Goal: Task Accomplishment & Management: Use online tool/utility

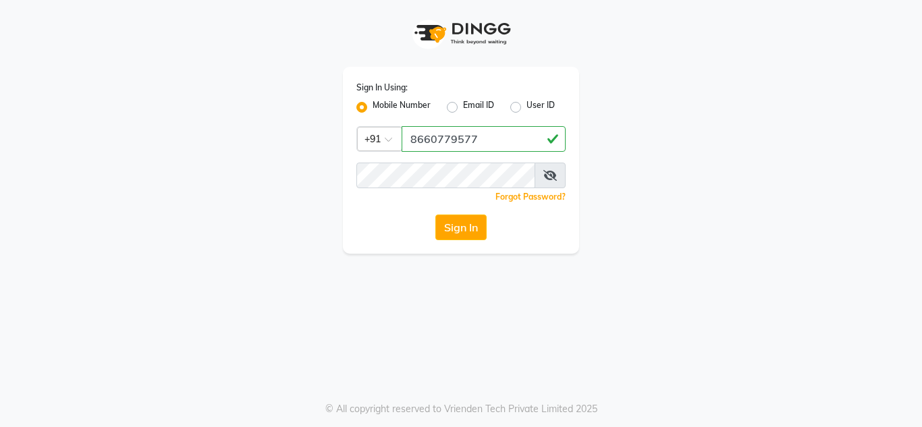
type input "8660779577"
click at [458, 226] on button "Sign In" at bounding box center [461, 228] width 51 height 26
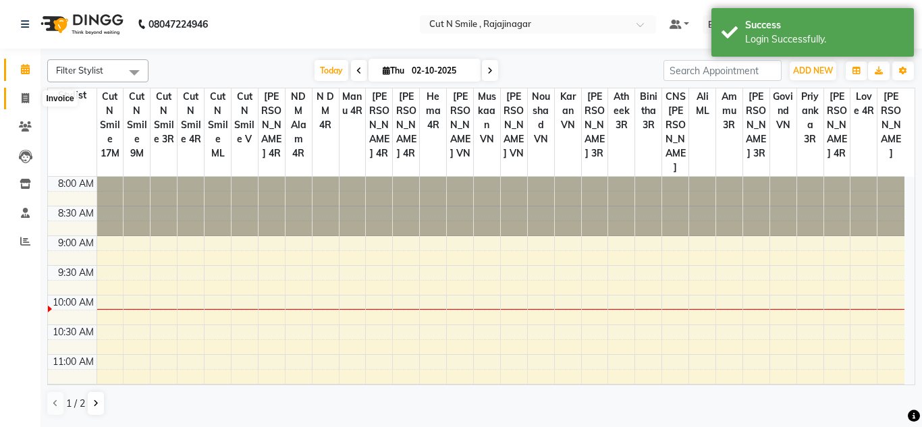
click at [28, 95] on icon at bounding box center [25, 98] width 7 height 10
select select "service"
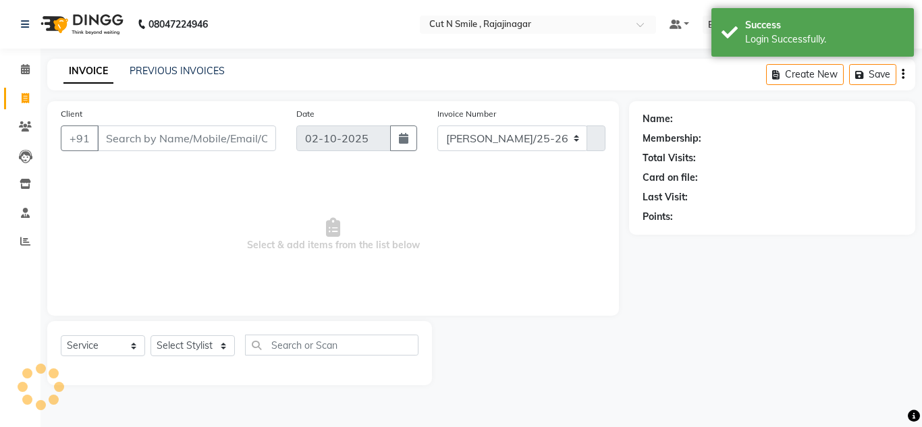
select select "7187"
type input "135"
drag, startPoint x: 487, startPoint y: 145, endPoint x: 481, endPoint y: 157, distance: 13.0
click at [481, 157] on div "Invoice Number [PERSON_NAME]/25-26 LA/2025-26 SH/25 CH/25 SA/25 135" at bounding box center [521, 134] width 188 height 55
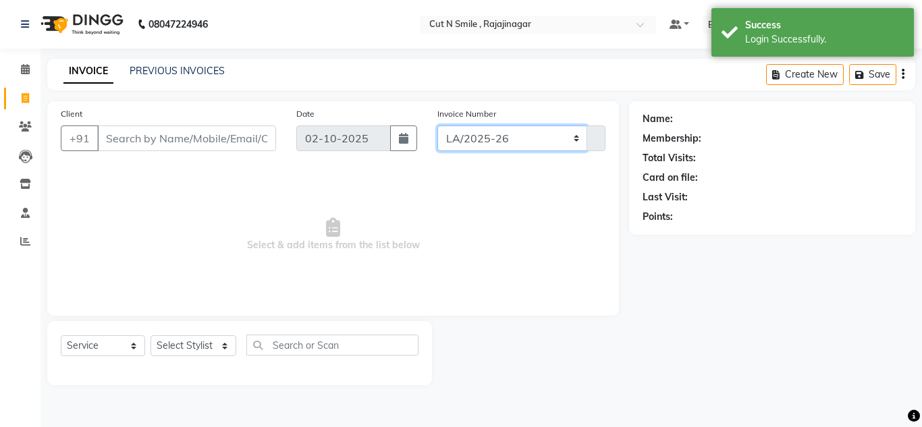
select select "8154"
click at [438, 126] on select "[PERSON_NAME]/25-26 LA/2025-26 SH/25 CH/25 SA/25" at bounding box center [513, 139] width 151 height 26
type input "738"
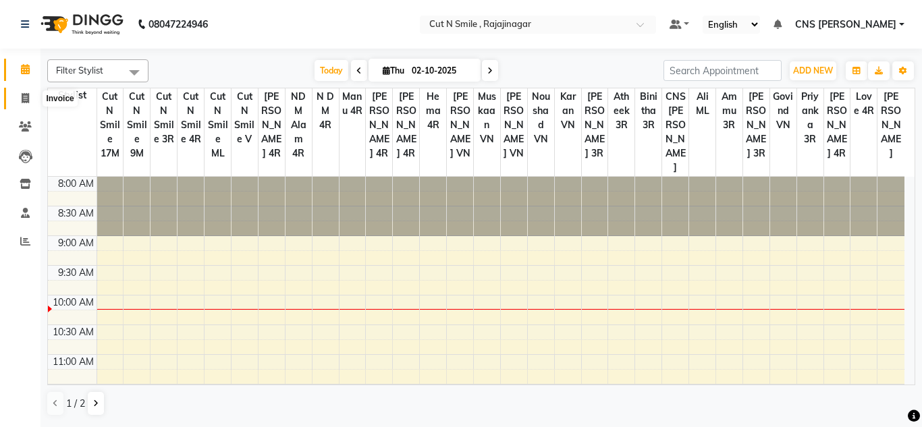
click at [25, 98] on icon at bounding box center [25, 98] width 7 height 10
select select "service"
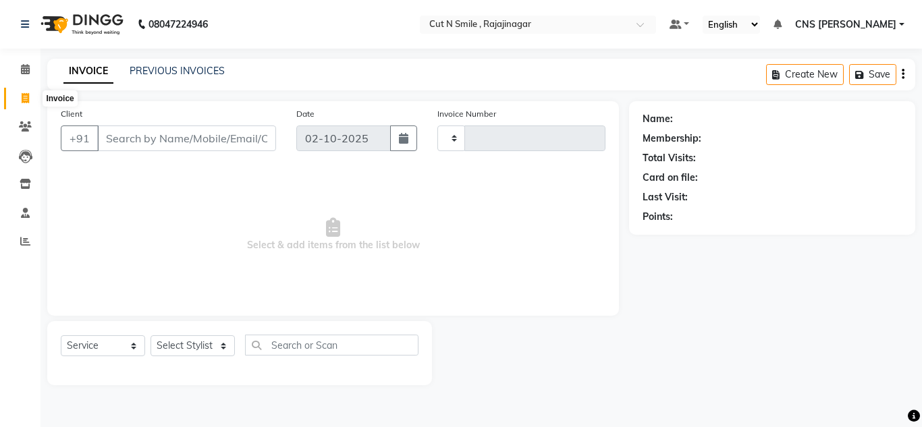
type input "135"
drag, startPoint x: 500, startPoint y: 146, endPoint x: 495, endPoint y: 151, distance: 7.2
click at [500, 146] on select "[PERSON_NAME]/25-26 LA/2025-26 SH/25 CH/25 SA/25" at bounding box center [513, 139] width 151 height 26
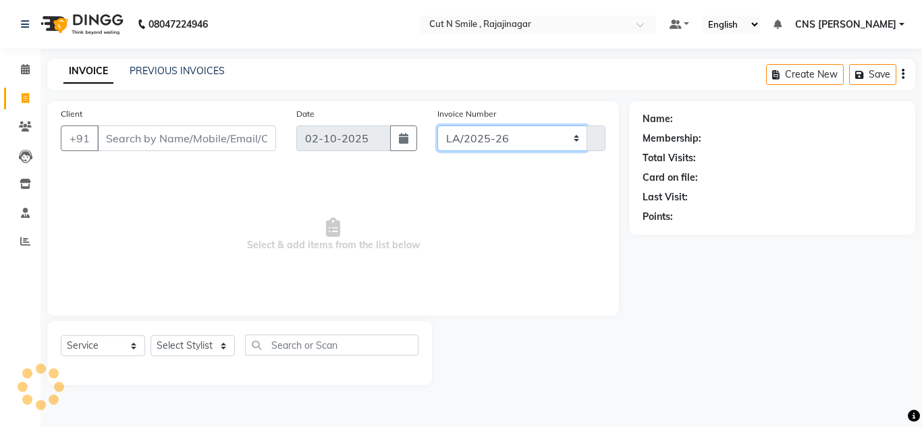
select select "8154"
click at [438, 126] on select "[PERSON_NAME]/25-26 LA/2025-26 SH/25 CH/25 SA/25" at bounding box center [513, 139] width 151 height 26
type input "738"
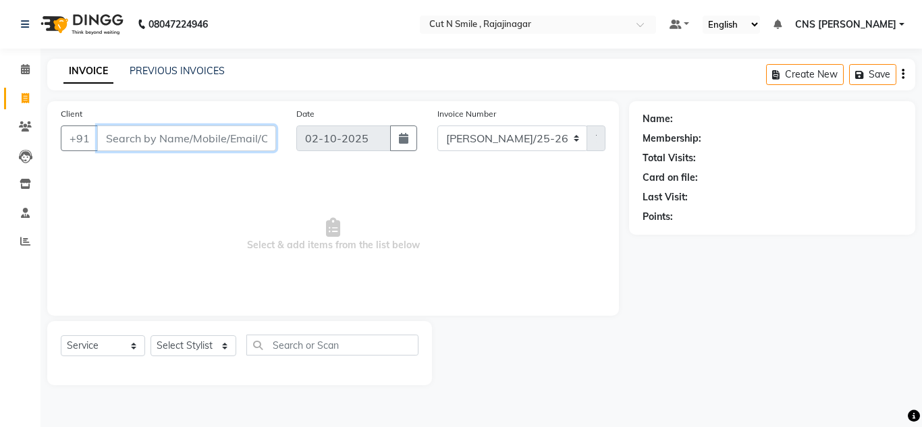
click at [242, 138] on input "Client" at bounding box center [186, 139] width 179 height 26
type input "8073990959"
click at [242, 138] on span "Add Client" at bounding box center [241, 139] width 53 height 14
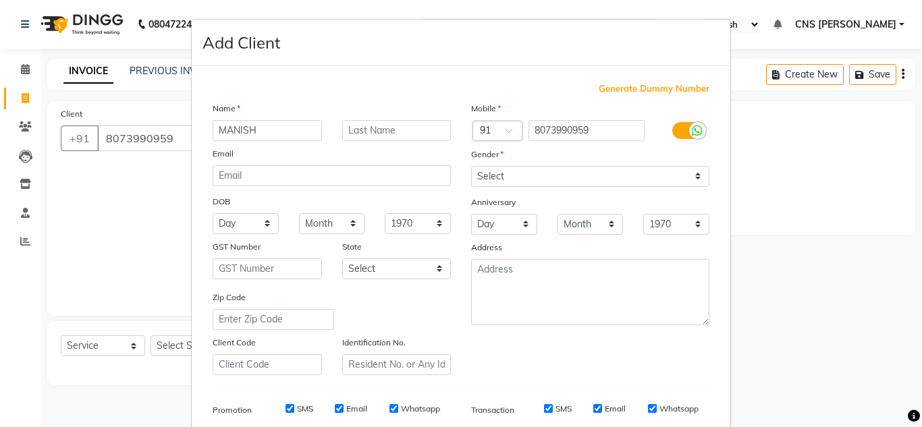
type input "MANISH"
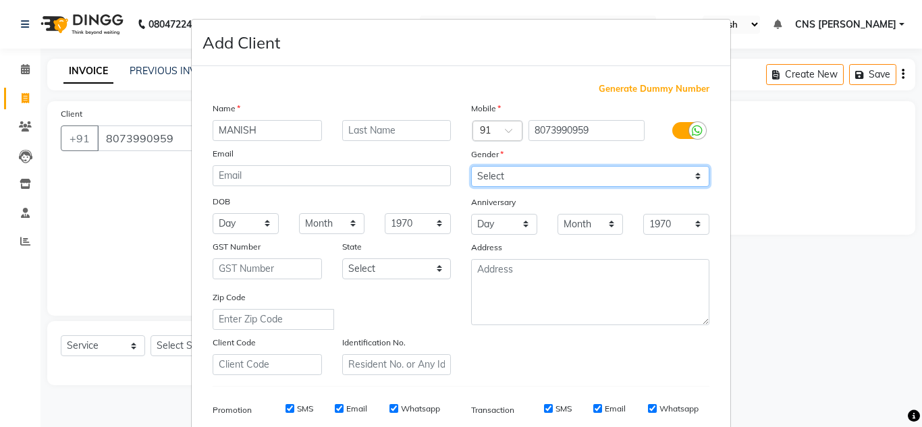
click at [518, 168] on select "Select Male Female Other Prefer Not To Say" at bounding box center [590, 176] width 238 height 21
select select "male"
click at [471, 166] on select "Select Male Female Other Prefer Not To Say" at bounding box center [590, 176] width 238 height 21
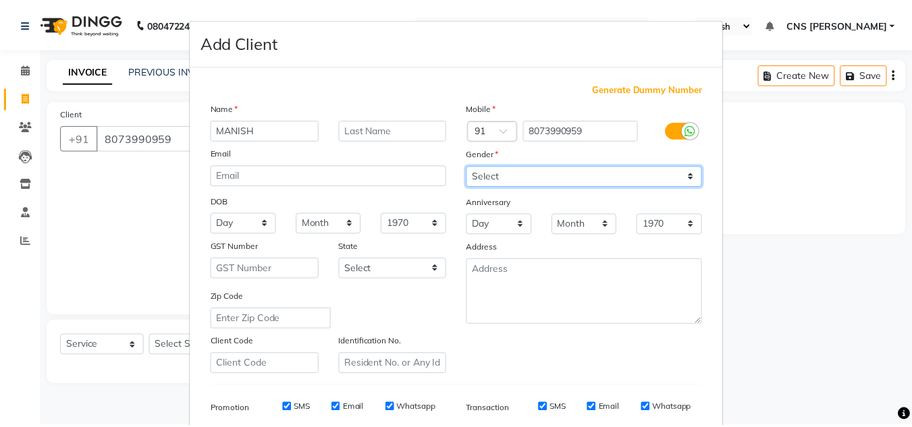
scroll to position [196, 0]
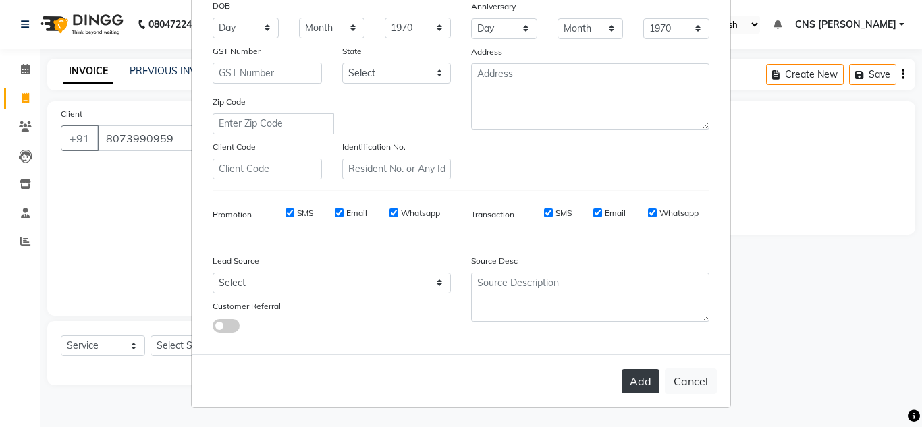
click at [629, 380] on button "Add" at bounding box center [641, 381] width 38 height 24
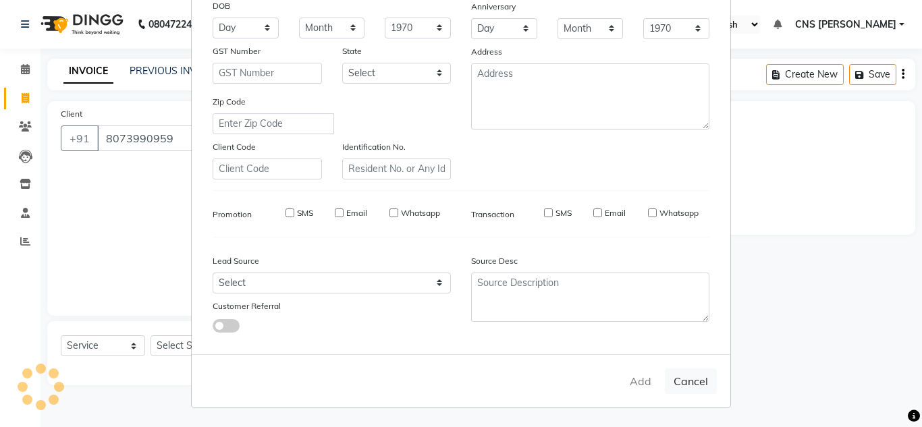
select select
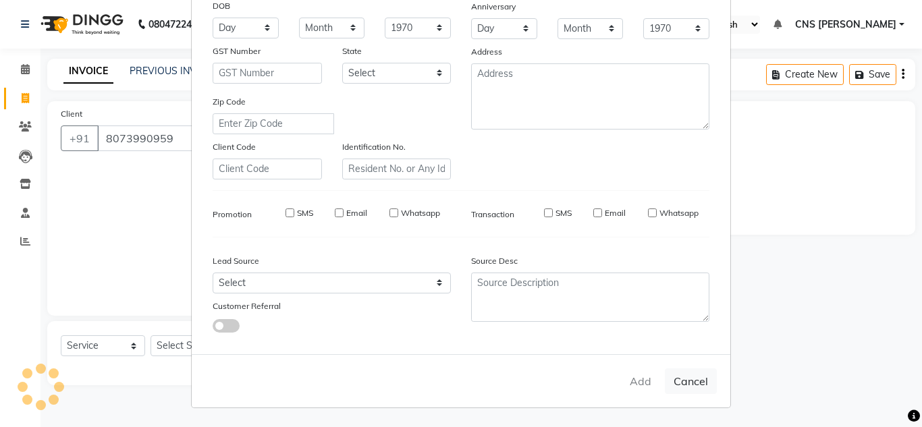
select select
checkbox input "false"
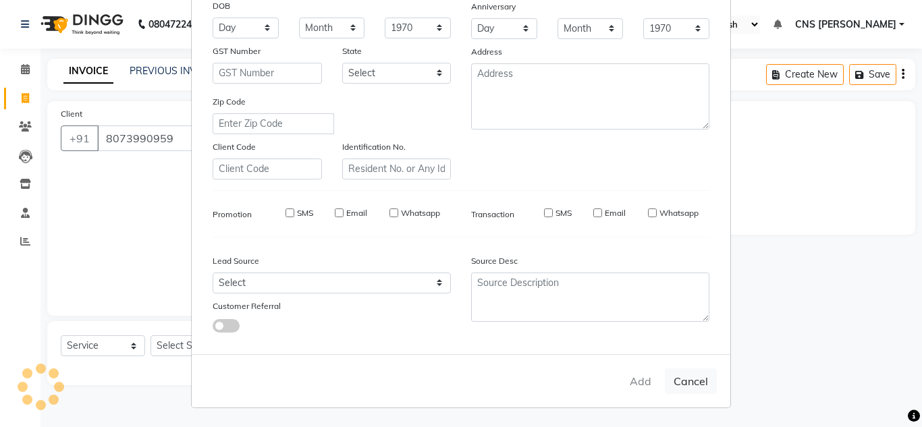
checkbox input "false"
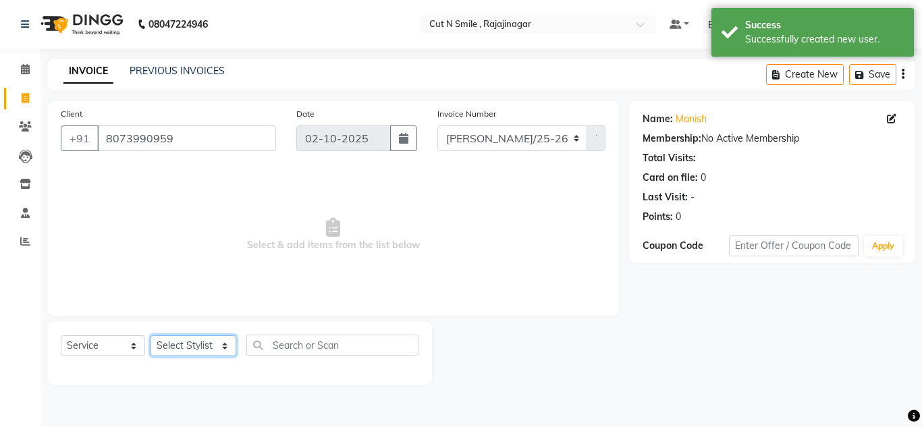
click at [208, 343] on select "Select Stylist Ali ML Ammu 3R Ankith VN Ash Mohammed 3R Atheek 3R Binitha 3R Bi…" at bounding box center [194, 346] width 86 height 21
select select "76423"
click at [151, 336] on select "Select Stylist Ali ML Ammu 3R Ankith VN Ash Mohammed 3R Atheek 3R Binitha 3R Bi…" at bounding box center [194, 346] width 86 height 21
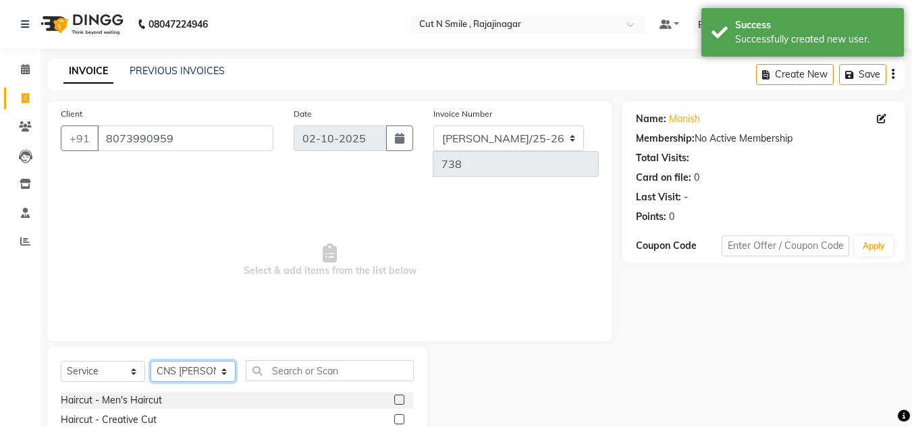
scroll to position [113, 0]
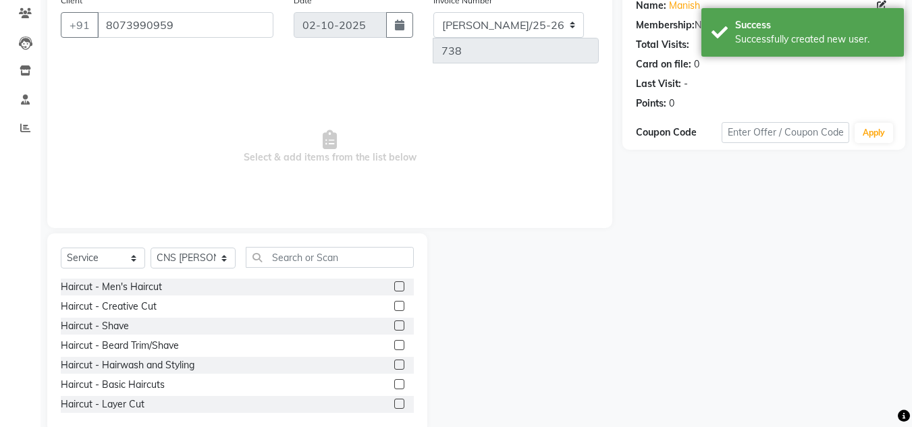
click at [394, 301] on label at bounding box center [399, 306] width 10 height 10
click at [394, 302] on input "checkbox" at bounding box center [398, 306] width 9 height 9
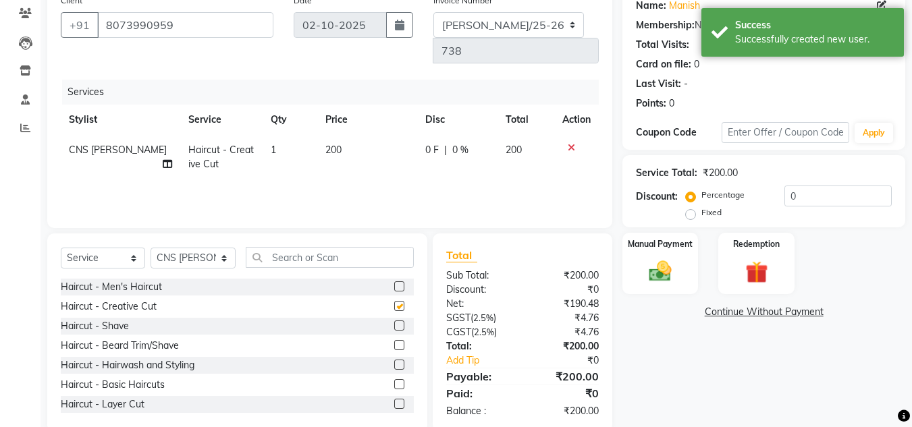
checkbox input "false"
click at [664, 266] on img at bounding box center [660, 271] width 38 height 27
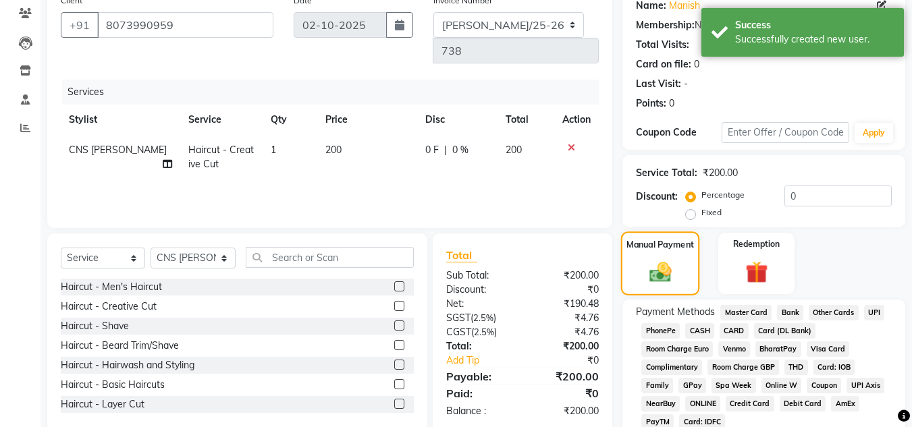
scroll to position [172, 0]
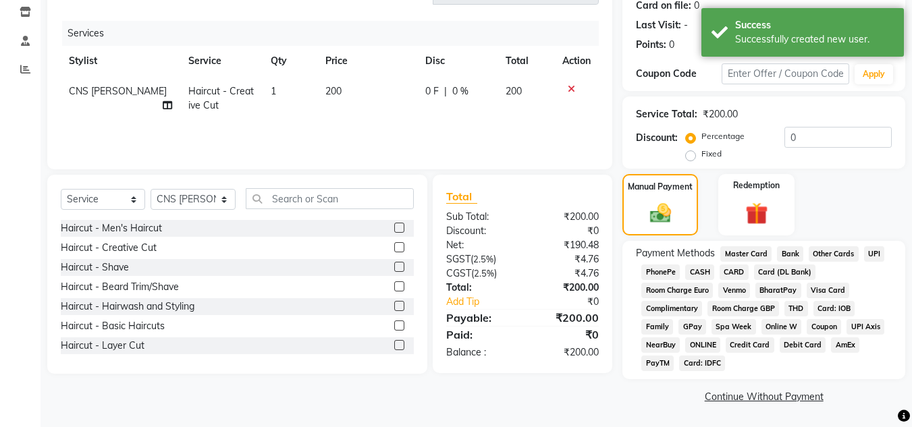
click at [872, 257] on span "UPI" at bounding box center [874, 254] width 21 height 16
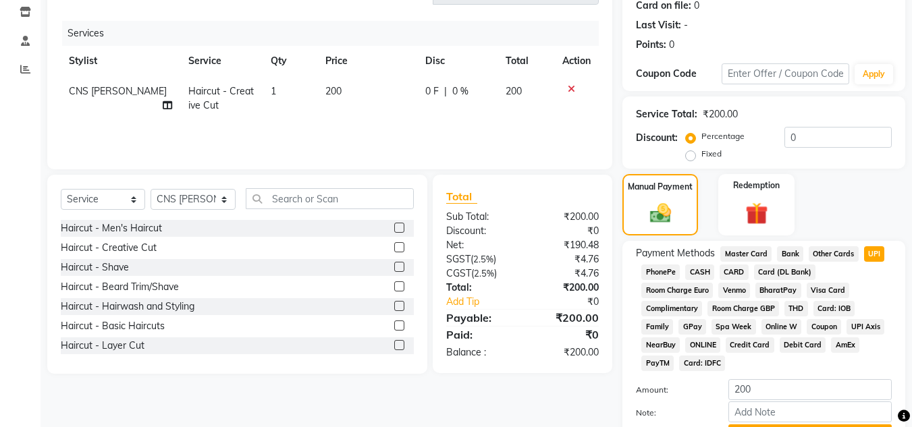
scroll to position [244, 0]
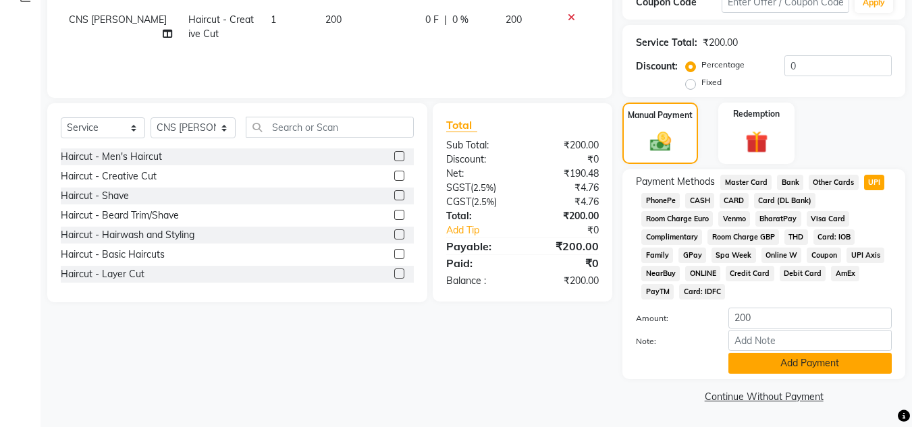
click at [857, 368] on button "Add Payment" at bounding box center [810, 363] width 163 height 21
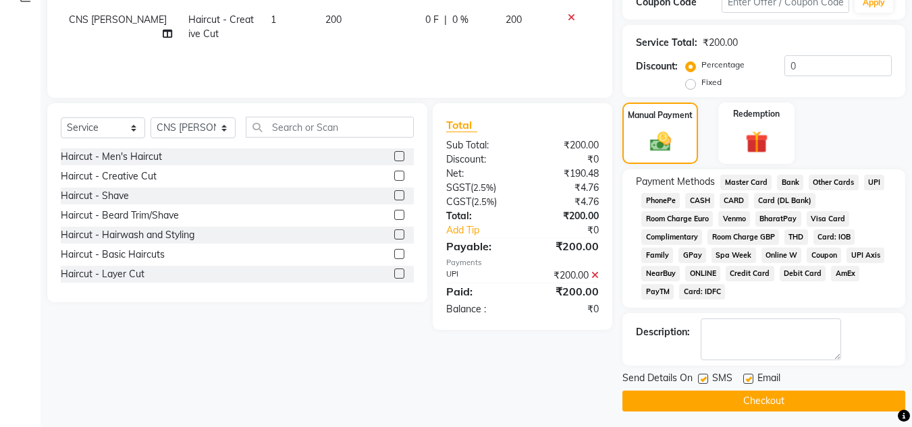
click at [809, 401] on button "Checkout" at bounding box center [764, 401] width 283 height 21
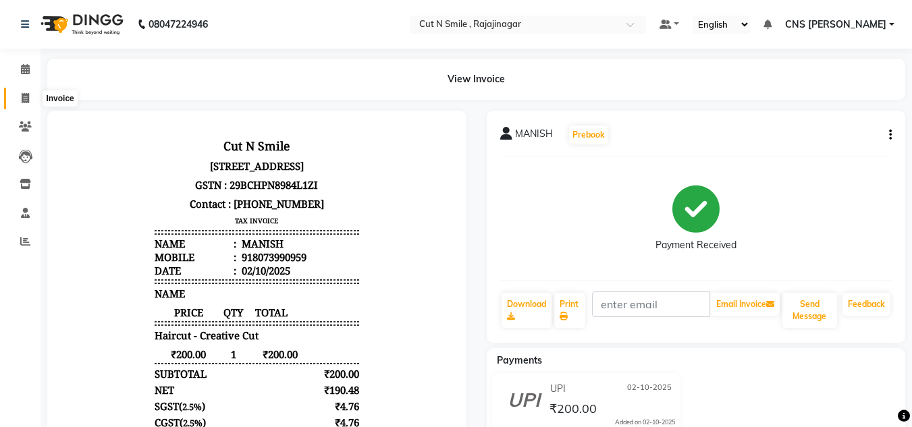
click at [20, 95] on span at bounding box center [26, 99] width 24 height 16
select select "service"
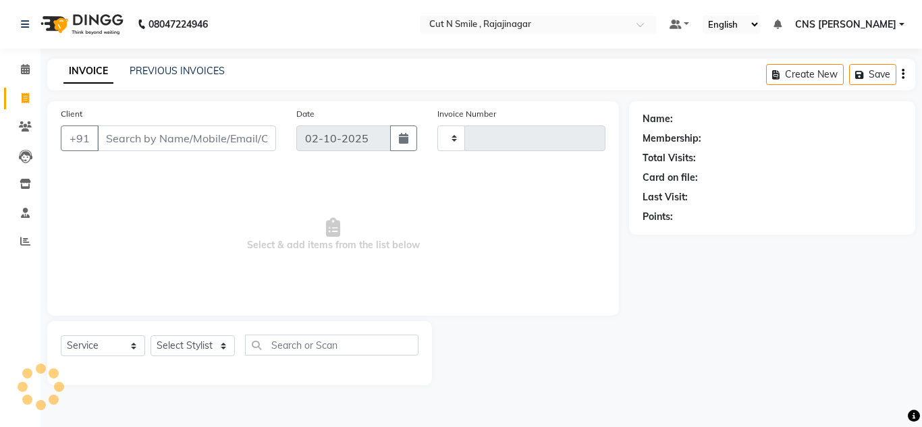
type input "135"
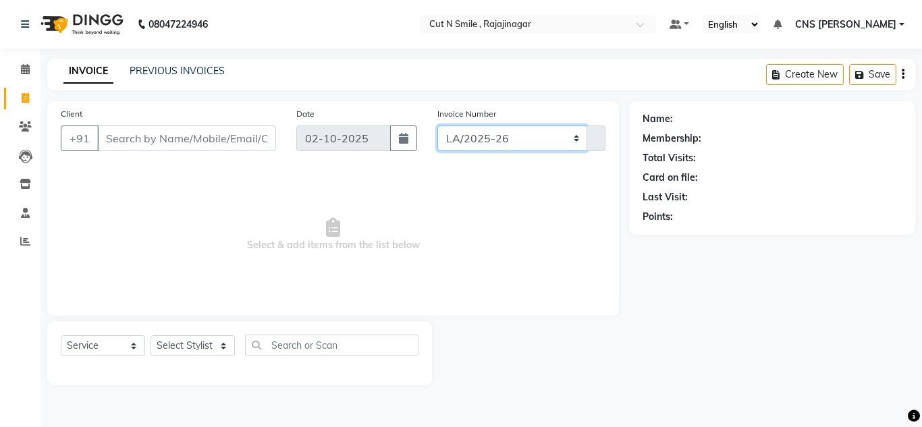
click at [502, 132] on select "[PERSON_NAME]/25-26 LA/2025-26 SH/25 CH/25 SA/25" at bounding box center [513, 139] width 151 height 26
select select "8154"
click at [438, 126] on select "[PERSON_NAME]/25-26 LA/2025-26 SH/25 CH/25 SA/25" at bounding box center [513, 139] width 151 height 26
type input "739"
